Goal: Transaction & Acquisition: Purchase product/service

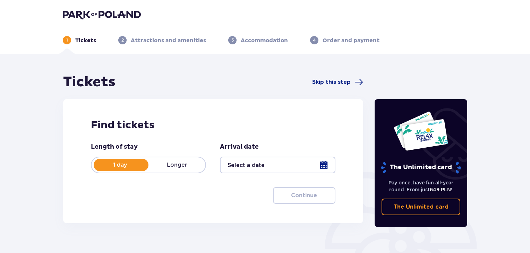
click at [277, 165] on div at bounding box center [277, 165] width 115 height 17
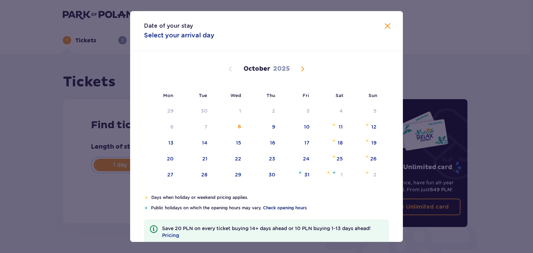
click at [286, 207] on span "Check opening hours" at bounding box center [285, 208] width 44 height 6
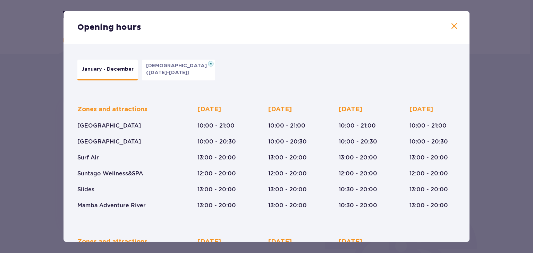
click at [514, 67] on div "Opening hours January - December Epiphany (Jan 5-6, 2026) Zones and attractions…" at bounding box center [266, 126] width 533 height 253
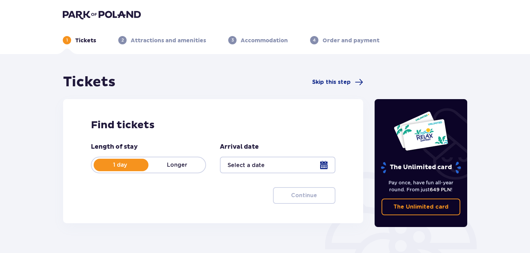
click at [275, 165] on div at bounding box center [277, 165] width 115 height 17
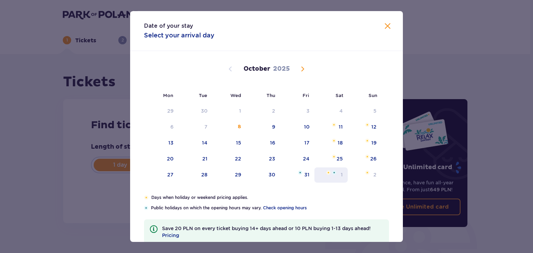
click at [336, 173] on div "1" at bounding box center [331, 175] width 34 height 15
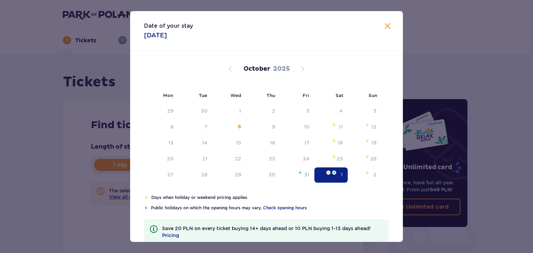
type input "01.11.25"
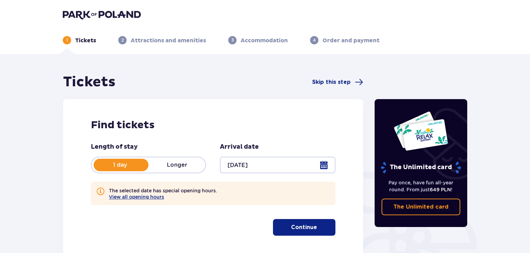
click at [298, 225] on p "Continue" at bounding box center [304, 228] width 26 height 8
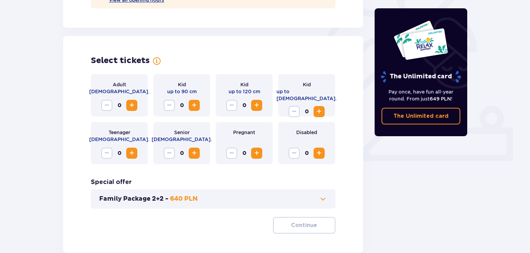
scroll to position [225, 0]
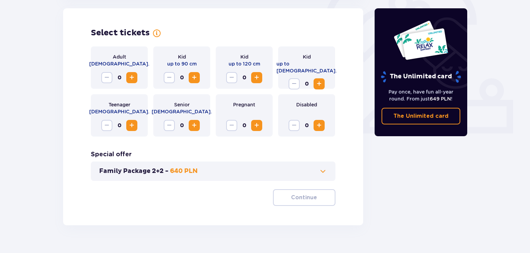
click at [130, 77] on span "Increase" at bounding box center [132, 78] width 8 height 8
click at [109, 78] on span "Decrease" at bounding box center [107, 78] width 8 height 8
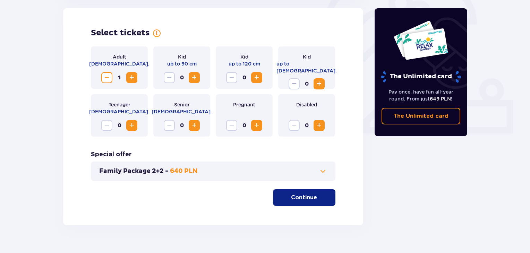
click at [109, 78] on span "Decrease" at bounding box center [107, 78] width 8 height 8
click at [131, 77] on span "Increase" at bounding box center [132, 78] width 8 height 8
click at [214, 170] on button "Family Package 2+2 - 640 PLN" at bounding box center [213, 171] width 228 height 8
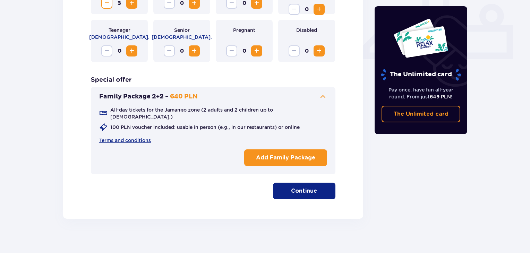
scroll to position [301, 0]
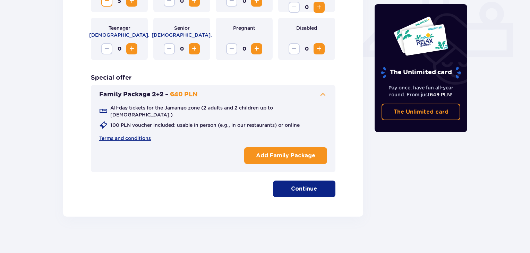
click at [224, 85] on div "Family Package 2+2 - 640 PLN All-day tickets for the Jamango zone (2 adults and…" at bounding box center [213, 128] width 245 height 87
click at [226, 95] on button "Family Package 2+2 - 640 PLN" at bounding box center [213, 95] width 228 height 8
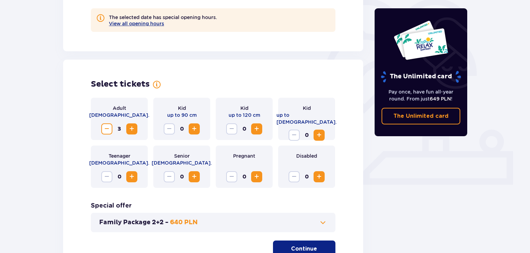
scroll to position [181, 0]
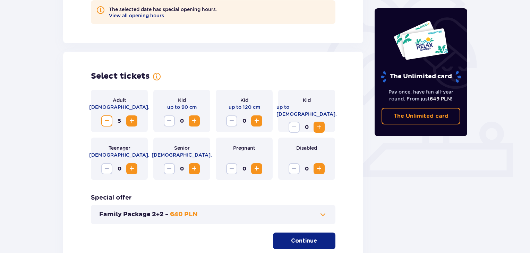
click at [316, 243] on span "button" at bounding box center [318, 241] width 8 height 8
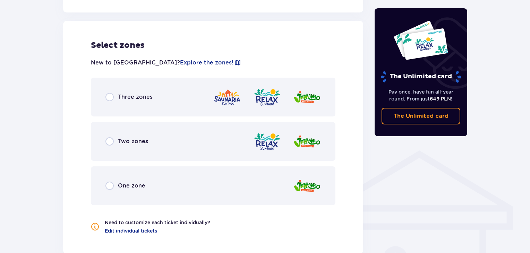
scroll to position [417, 0]
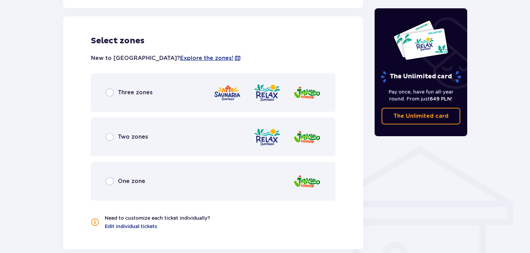
click at [151, 93] on span "Three zones" at bounding box center [135, 93] width 35 height 8
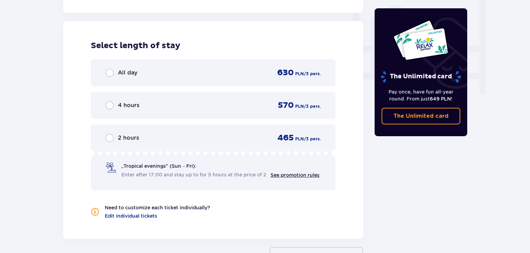
scroll to position [659, 0]
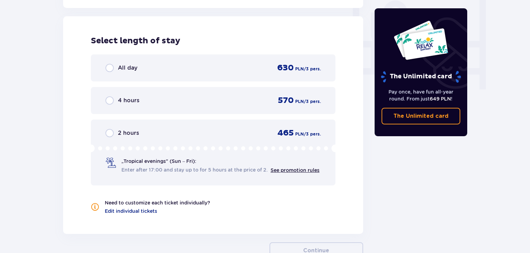
click at [143, 75] on div "All day 630 PLN / 3 pers." at bounding box center [213, 67] width 245 height 27
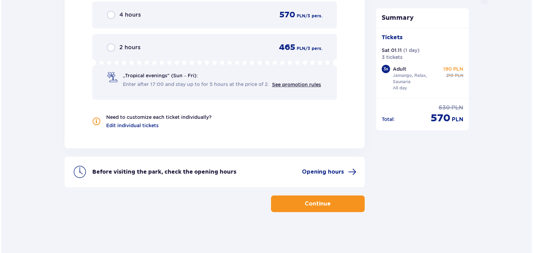
scroll to position [745, 0]
click at [275, 170] on div "Before visiting the park, check the opening hours Opening hours" at bounding box center [223, 172] width 264 height 8
click at [317, 169] on span "Opening hours" at bounding box center [321, 172] width 42 height 8
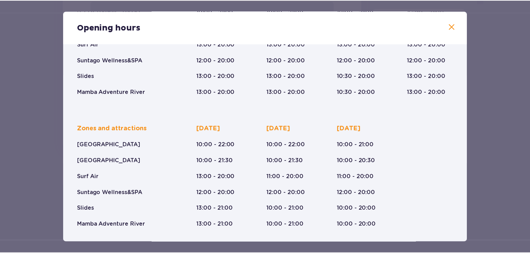
scroll to position [0, 0]
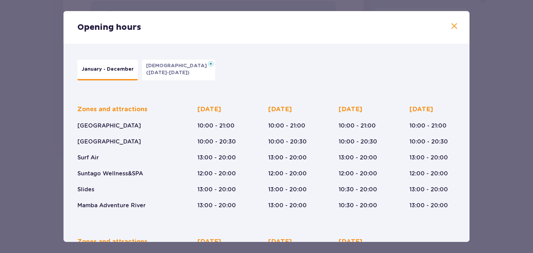
click at [454, 28] on span at bounding box center [454, 26] width 8 height 8
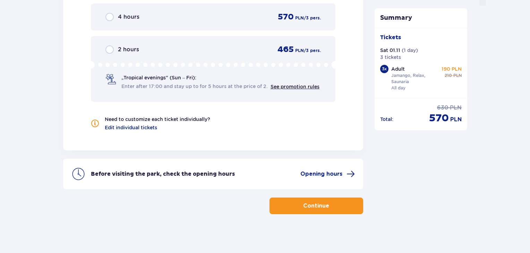
scroll to position [745, 0]
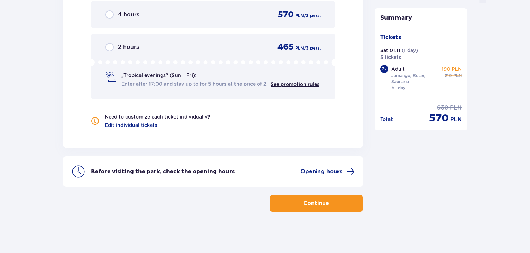
click at [336, 203] on button "Continue" at bounding box center [317, 203] width 94 height 17
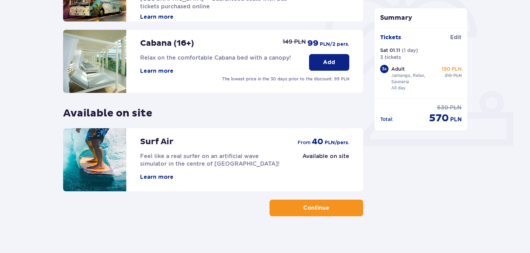
scroll to position [217, 0]
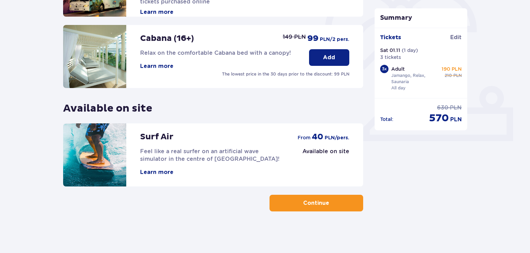
click at [160, 172] on button "Learn more" at bounding box center [156, 173] width 33 height 8
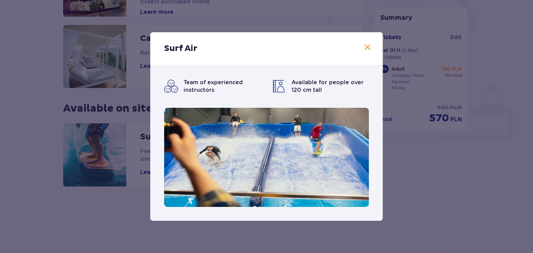
click at [461, 149] on div "Surf Air Team of experienced instructors Available for people over 120 cm tall" at bounding box center [266, 126] width 533 height 253
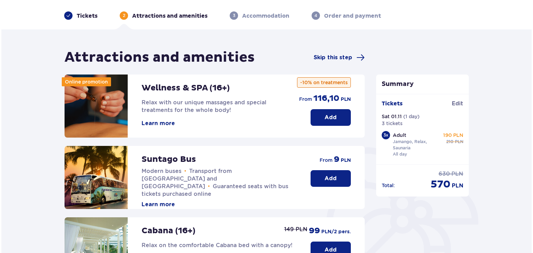
scroll to position [15, 0]
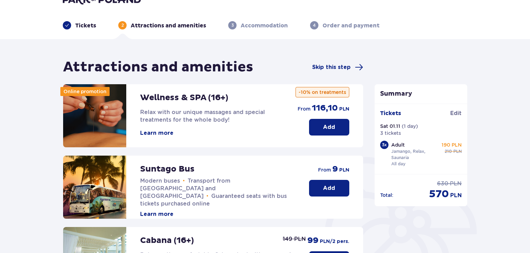
click at [162, 135] on button "Learn more" at bounding box center [156, 133] width 33 height 8
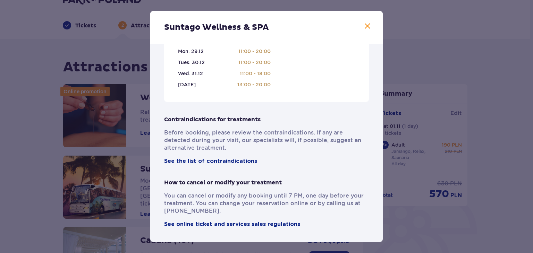
scroll to position [486, 0]
click at [223, 160] on span "See the list of contraindications" at bounding box center [210, 161] width 93 height 8
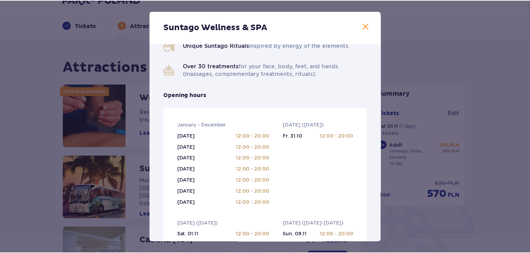
scroll to position [0, 0]
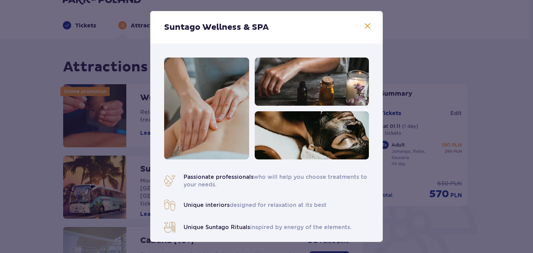
click at [462, 76] on div "Suntago Wellness & SPA Passionate professionals who will help you choose treatm…" at bounding box center [266, 126] width 533 height 253
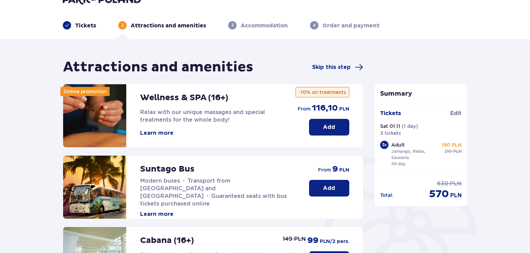
click at [330, 94] on p "-10% on treatments" at bounding box center [323, 92] width 54 height 10
click at [428, 72] on div "Summary Tickets added to cart Tickets Edit Sat 01.11 ( 1 day ) 3 tickets 3 x Ad…" at bounding box center [421, 236] width 104 height 355
click at [332, 129] on p "Add" at bounding box center [329, 127] width 12 height 8
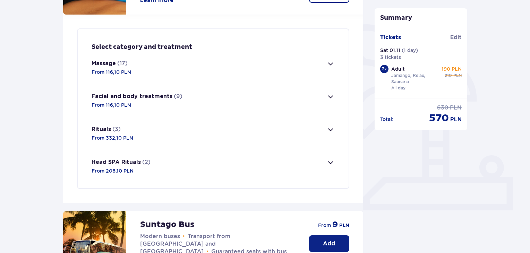
scroll to position [139, 0]
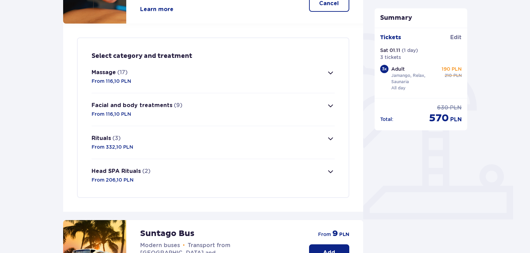
click at [330, 171] on span "button" at bounding box center [330, 172] width 8 height 8
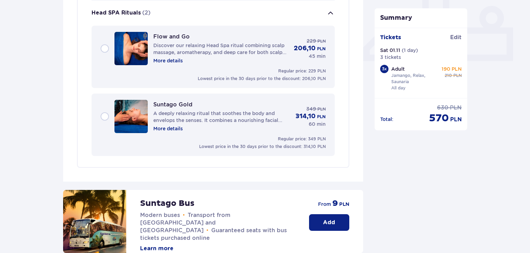
scroll to position [268, 0]
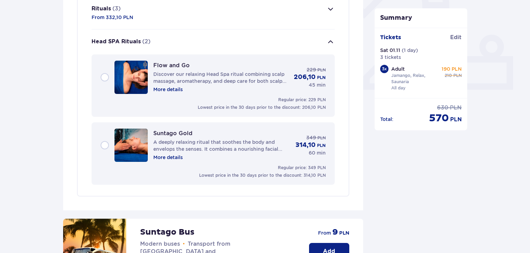
click at [331, 41] on span "button" at bounding box center [330, 42] width 8 height 8
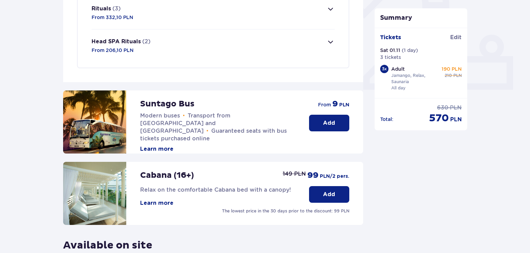
click at [329, 9] on span "button" at bounding box center [330, 9] width 8 height 8
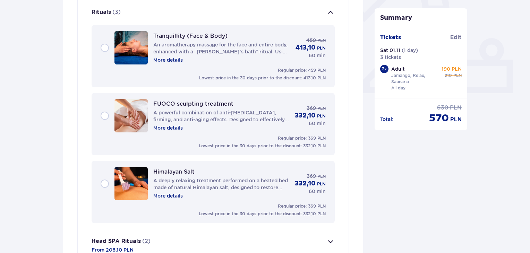
scroll to position [264, 0]
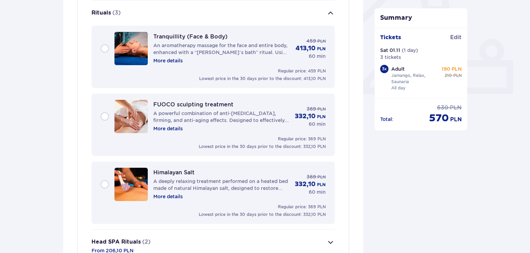
click at [334, 12] on span "button" at bounding box center [330, 13] width 8 height 8
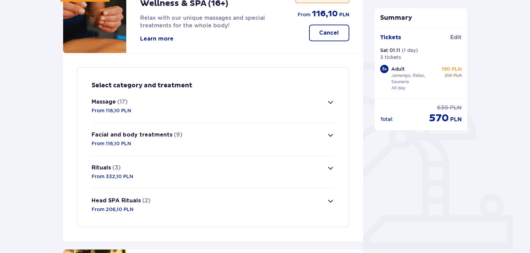
scroll to position [91, 0]
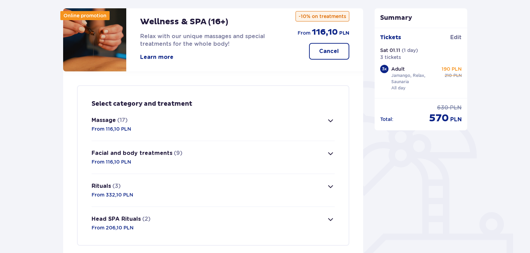
click at [342, 52] on button "Cancel" at bounding box center [329, 51] width 40 height 17
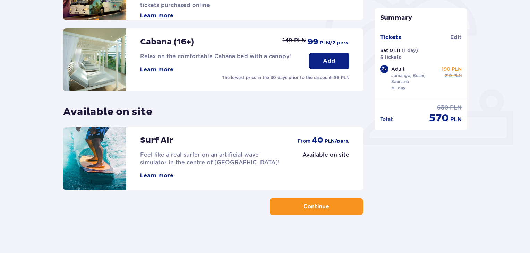
scroll to position [217, 0]
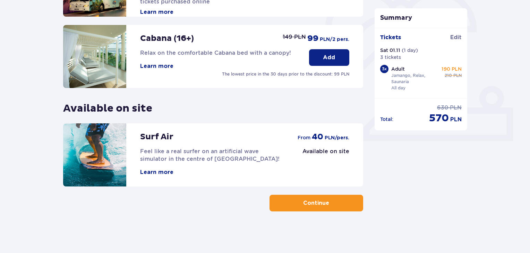
click at [289, 200] on button "Continue" at bounding box center [317, 203] width 94 height 17
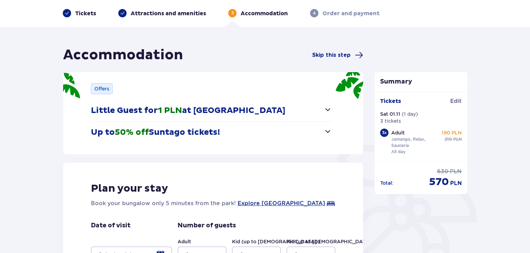
scroll to position [116, 0]
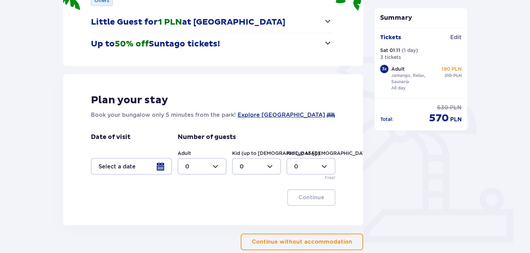
click at [320, 241] on p "Continue without accommodation" at bounding box center [302, 242] width 100 height 8
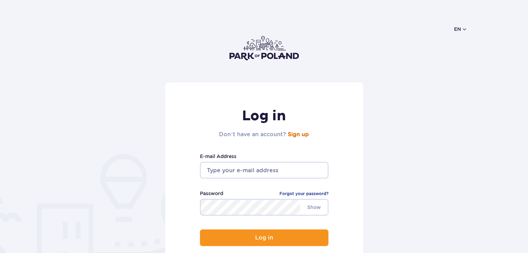
click at [295, 134] on link "Sign up" at bounding box center [298, 135] width 21 height 6
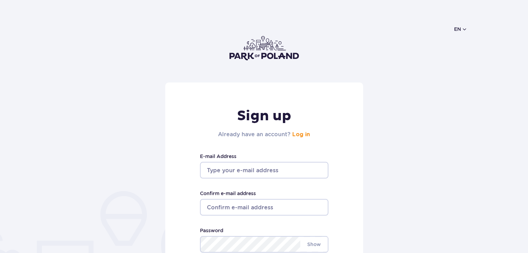
click at [242, 166] on input "E-mail Address" at bounding box center [264, 170] width 128 height 17
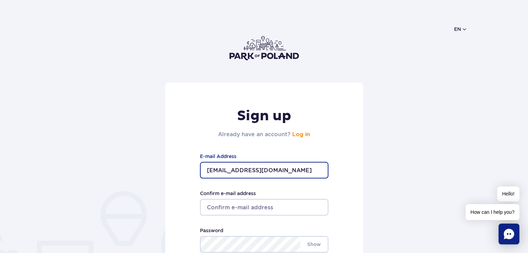
type input "saskiuhia@gmail.com"
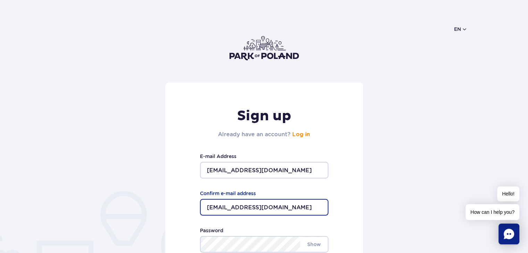
type input "saskiuhia@gmail.com"
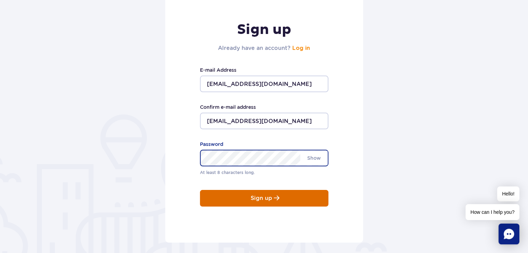
scroll to position [77, 0]
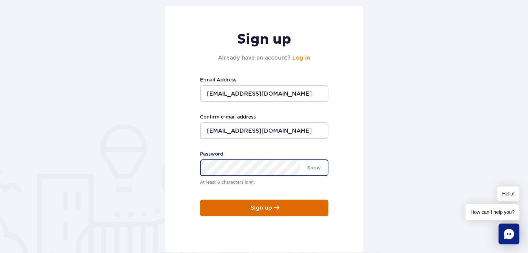
click at [265, 205] on p "Sign up" at bounding box center [261, 208] width 22 height 6
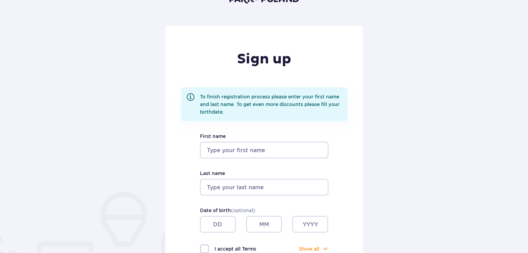
scroll to position [58, 0]
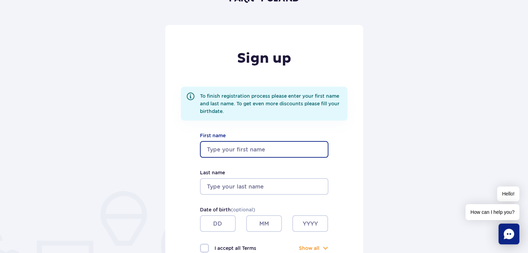
click at [246, 149] on input "First name" at bounding box center [264, 149] width 128 height 17
type input "Illia"
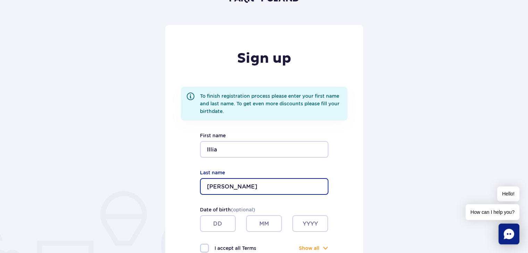
scroll to position [0, 0]
type input "Khovanskyi"
click at [222, 220] on input "text" at bounding box center [218, 223] width 36 height 17
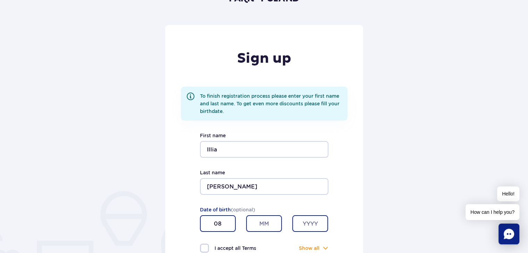
type input "08"
type input "07"
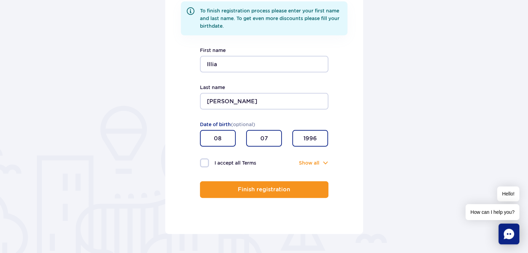
scroll to position [144, 0]
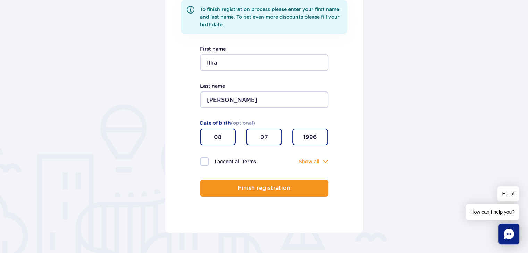
type input "1996"
click at [204, 158] on label "I accept all Terms" at bounding box center [232, 161] width 64 height 9
click at [204, 158] on input "I accept all Terms" at bounding box center [204, 157] width 8 height 1
checkbox input "true"
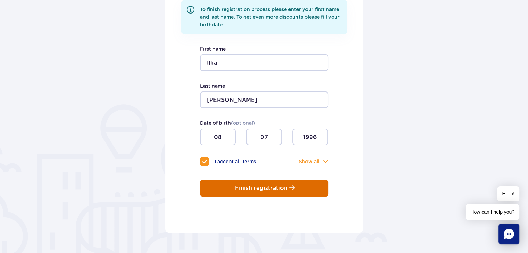
click at [247, 190] on p "Finish registration" at bounding box center [261, 188] width 52 height 6
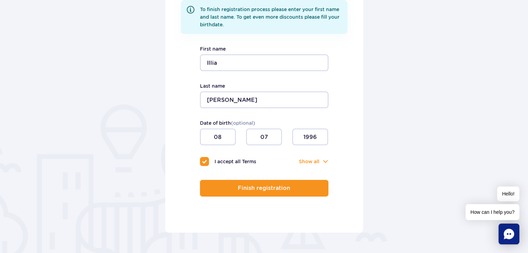
click at [338, 159] on div "Sign up To finish registration process please enter your first name and last na…" at bounding box center [264, 85] width 198 height 294
click at [329, 160] on div "Sign up To finish registration process please enter your first name and last na…" at bounding box center [264, 85] width 198 height 294
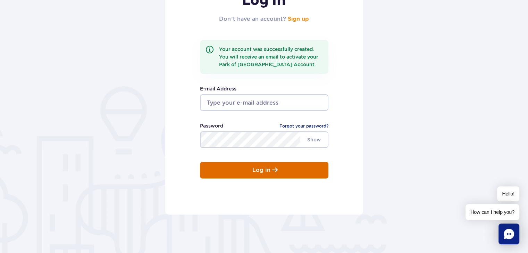
type input "saskiuhia@gmail.com"
click at [298, 173] on button "Log in" at bounding box center [264, 170] width 128 height 17
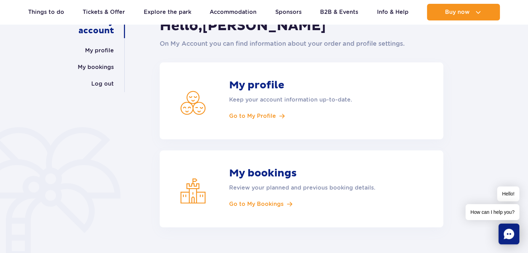
scroll to position [86, 0]
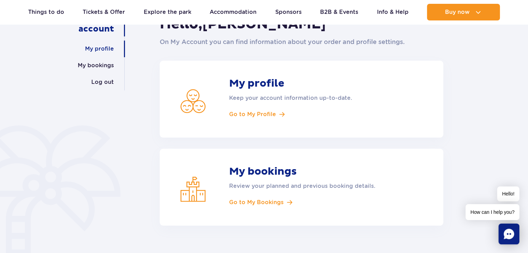
click at [94, 50] on link "My profile" at bounding box center [99, 49] width 29 height 17
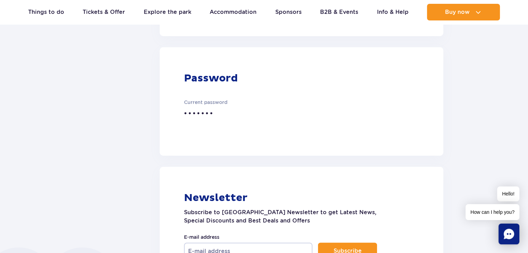
scroll to position [173, 0]
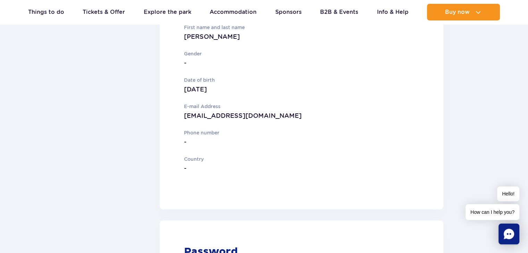
click at [222, 116] on p "[EMAIL_ADDRESS][DOMAIN_NAME]" at bounding box center [274, 116] width 181 height 10
click at [336, 143] on p "-" at bounding box center [274, 142] width 181 height 10
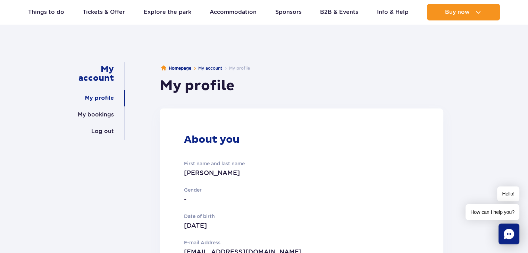
scroll to position [58, 0]
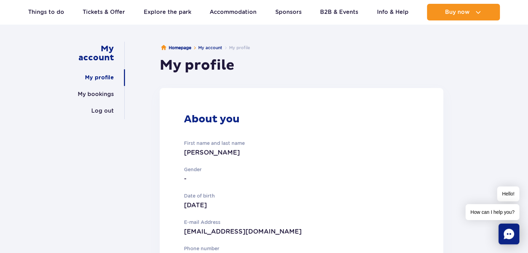
click at [275, 127] on article "About you First name and last name Illia Khovanskyi Gender - Date of birth 08 J…" at bounding box center [301, 206] width 283 height 237
click at [202, 127] on article "About you First name and last name Illia Khovanskyi Gender - Date of birth 08 J…" at bounding box center [301, 206] width 283 height 237
click at [202, 145] on p "First name and last name" at bounding box center [274, 143] width 181 height 8
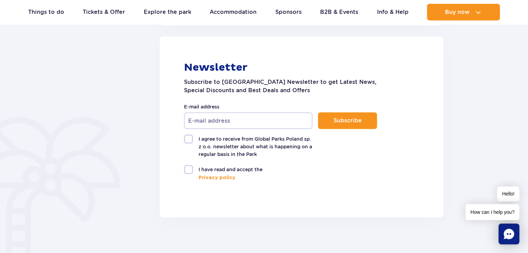
scroll to position [462, 0]
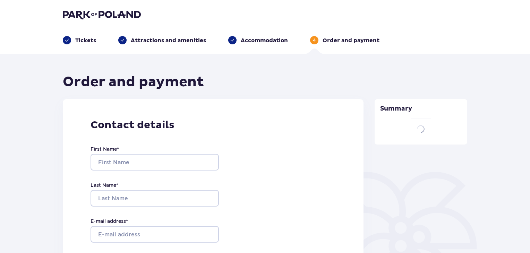
type input "Illia"
type input "[PERSON_NAME]"
type input "[EMAIL_ADDRESS][DOMAIN_NAME]"
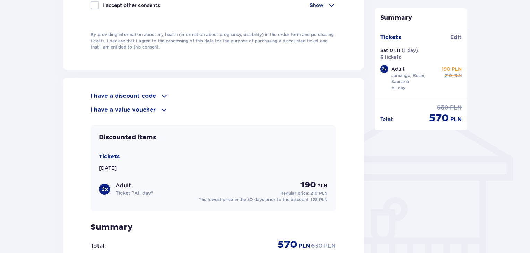
scroll to position [462, 0]
click at [164, 92] on span at bounding box center [164, 96] width 8 height 8
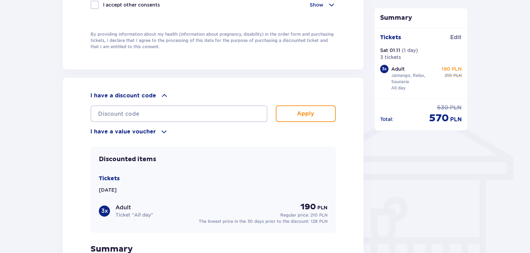
click at [162, 128] on span at bounding box center [164, 132] width 8 height 8
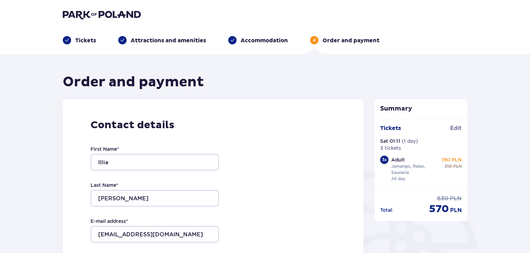
scroll to position [116, 0]
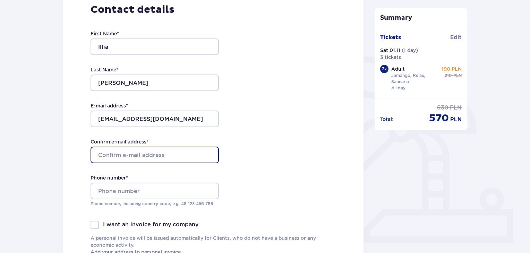
click at [137, 157] on input "Confirm e-mail address *" at bounding box center [155, 155] width 128 height 17
type input "[EMAIL_ADDRESS][DOMAIN_NAME]"
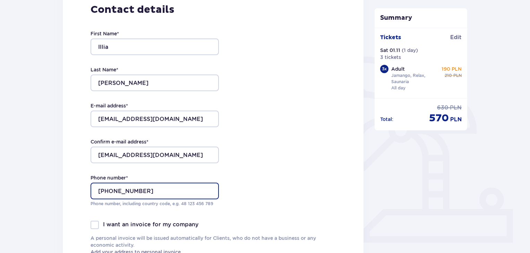
type input "[PHONE_NUMBER]"
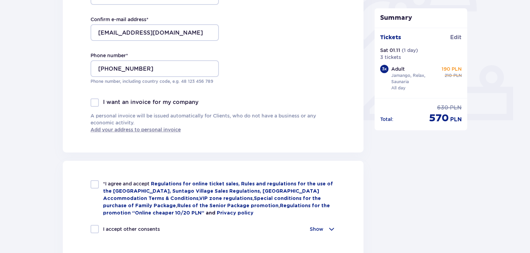
scroll to position [289, 0]
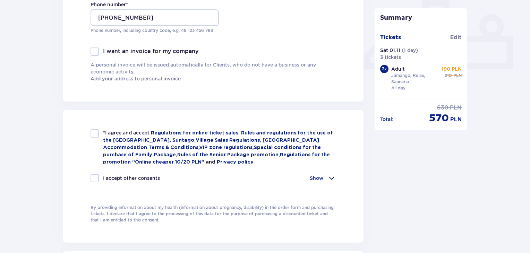
click at [95, 135] on div at bounding box center [95, 133] width 8 height 8
checkbox input "true"
click at [95, 178] on div at bounding box center [95, 178] width 8 height 8
checkbox input "true"
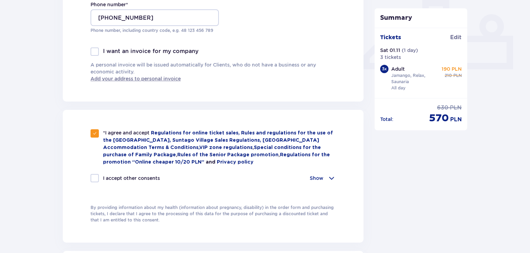
checkbox input "true"
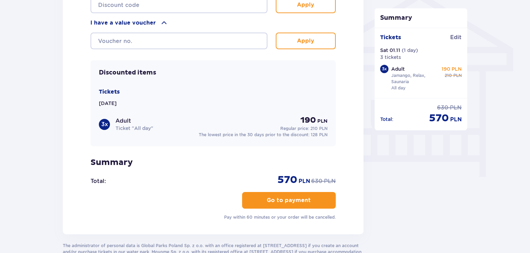
scroll to position [578, 0]
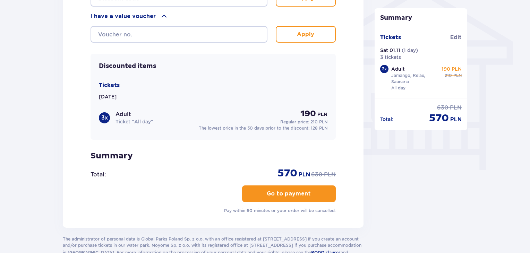
click at [289, 192] on p "Go to payment" at bounding box center [289, 194] width 44 height 8
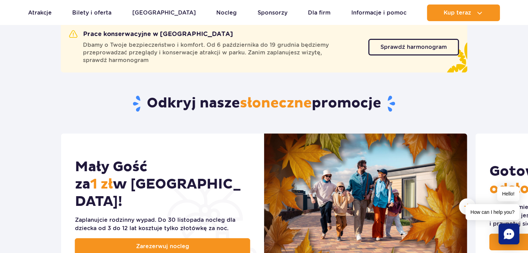
scroll to position [318, 0]
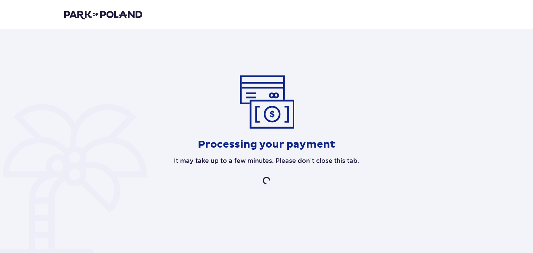
drag, startPoint x: 308, startPoint y: 163, endPoint x: 295, endPoint y: 159, distance: 13.3
click at [308, 163] on p "It may take up to a few minutes. Please don’t close this tab." at bounding box center [266, 161] width 185 height 8
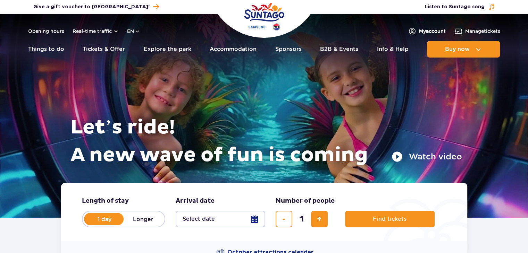
click at [436, 32] on span "My account" at bounding box center [432, 31] width 27 height 7
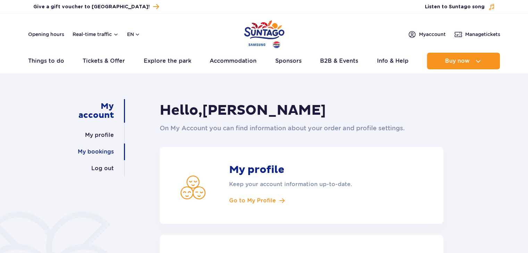
click at [101, 154] on link "My bookings" at bounding box center [96, 152] width 36 height 17
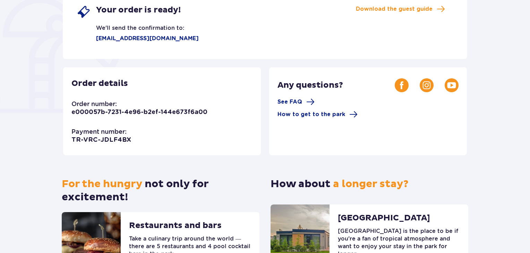
scroll to position [35, 0]
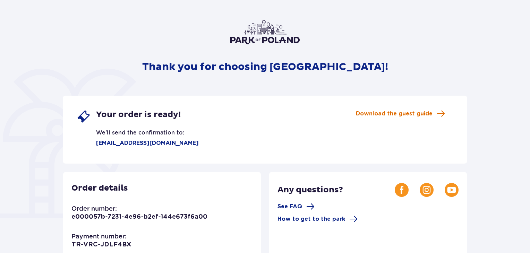
click at [419, 111] on span "Download the guest guide" at bounding box center [394, 114] width 77 height 8
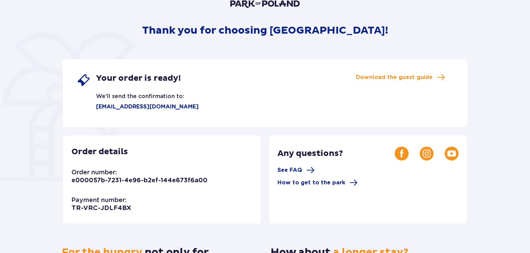
scroll to position [0, 0]
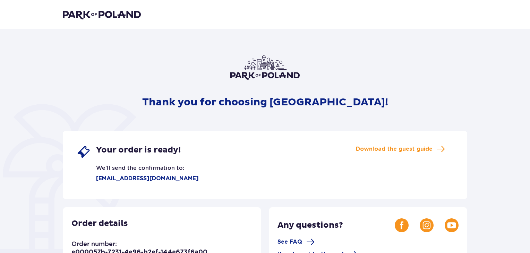
click at [95, 14] on img at bounding box center [102, 15] width 78 height 10
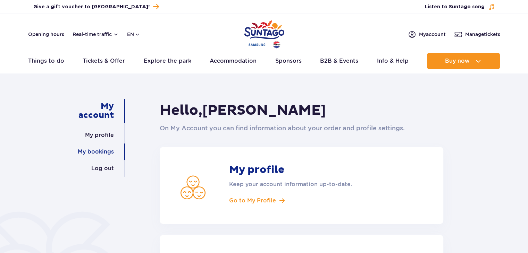
click at [103, 153] on link "My bookings" at bounding box center [96, 152] width 36 height 17
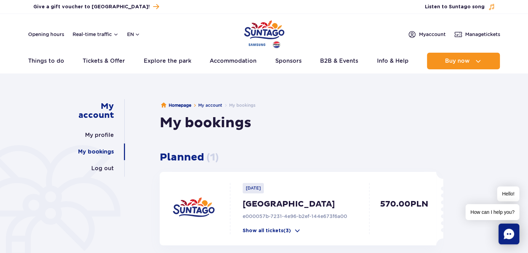
scroll to position [29, 0]
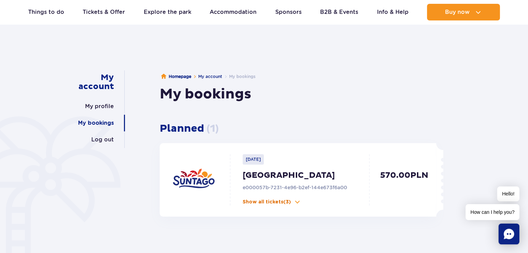
click at [297, 203] on span at bounding box center [296, 202] width 7 height 7
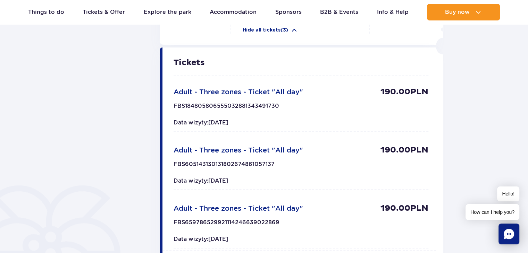
scroll to position [202, 0]
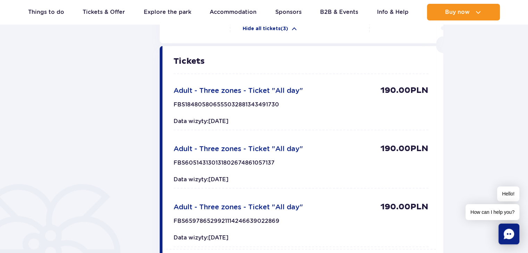
click at [319, 61] on p "Tickets" at bounding box center [300, 61] width 255 height 8
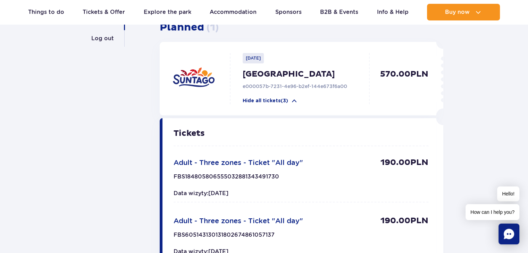
scroll to position [58, 0]
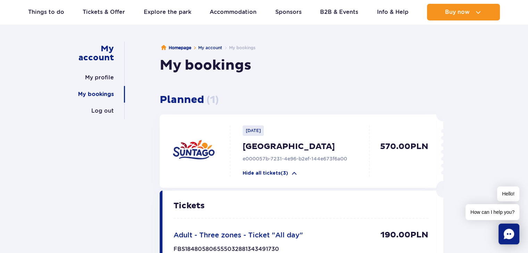
click at [259, 130] on p "[DATE]" at bounding box center [252, 131] width 21 height 10
click at [272, 149] on p "[GEOGRAPHIC_DATA]" at bounding box center [307, 147] width 130 height 10
click at [305, 151] on p "[GEOGRAPHIC_DATA]" at bounding box center [307, 147] width 130 height 10
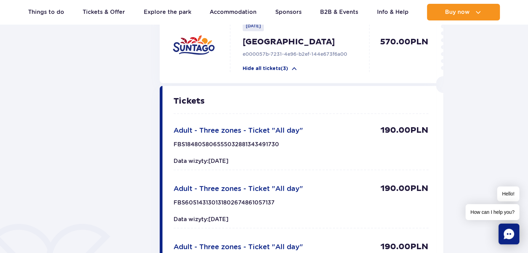
scroll to position [173, 0]
